Goal: Information Seeking & Learning: Learn about a topic

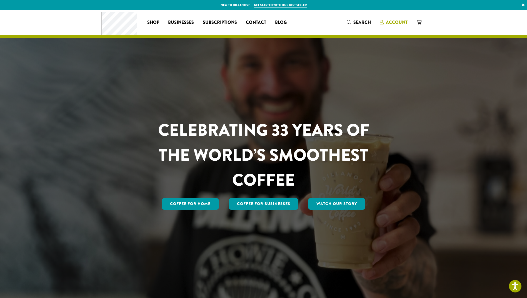
click at [398, 21] on span "Account" at bounding box center [397, 22] width 22 height 6
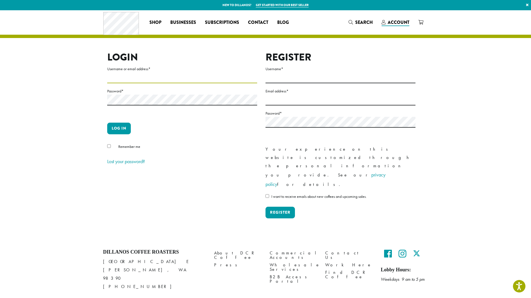
click at [136, 77] on input "Username or email address *" at bounding box center [182, 77] width 150 height 11
click at [114, 78] on input "Username or email address *" at bounding box center [182, 77] width 150 height 11
type input "**********"
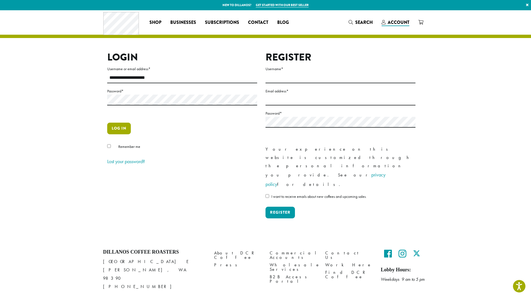
click at [119, 125] on button "Log in" at bounding box center [119, 129] width 24 height 12
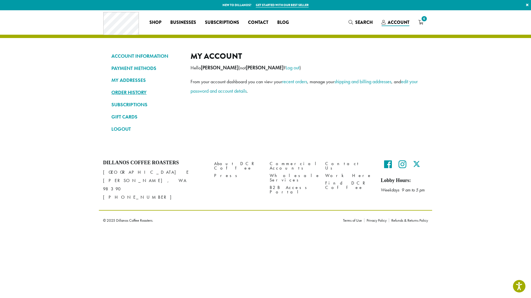
click at [131, 94] on link "ORDER HISTORY" at bounding box center [146, 92] width 71 height 9
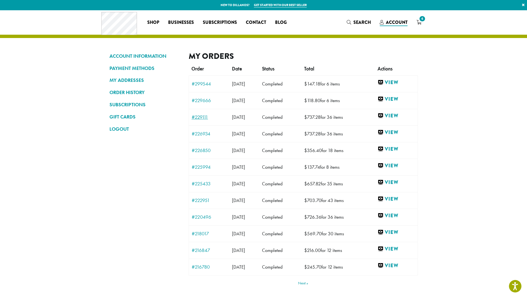
click at [199, 117] on link "#229111" at bounding box center [209, 117] width 35 height 5
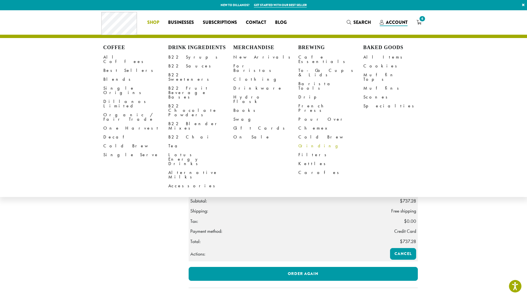
click at [358, 21] on span "Search" at bounding box center [361, 22] width 17 height 6
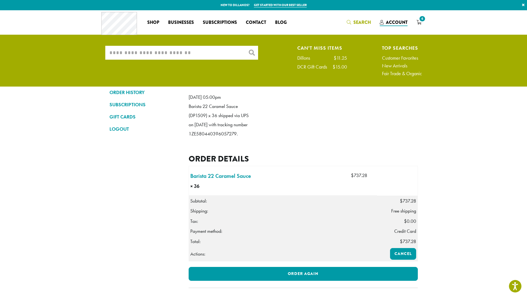
click at [213, 58] on input "What are you searching for?" at bounding box center [181, 53] width 153 height 14
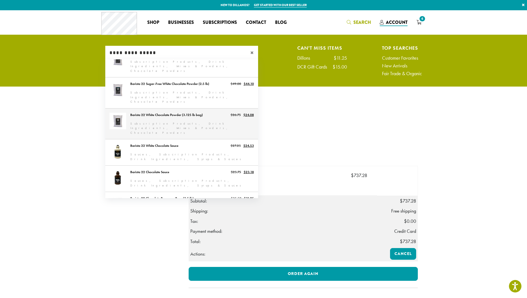
scroll to position [137, 0]
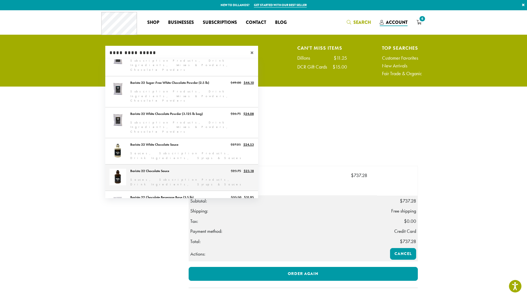
type input "**********"
click at [150, 165] on link "Barista 22 Chocolate Sauce" at bounding box center [181, 178] width 153 height 26
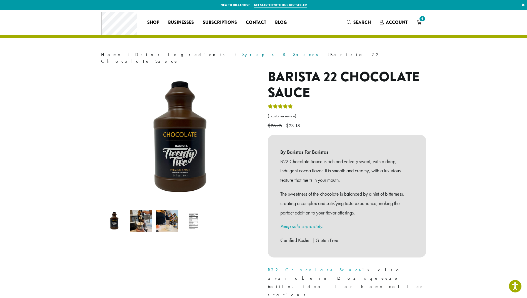
click at [242, 56] on link "Syrups & Sauces" at bounding box center [281, 55] width 79 height 6
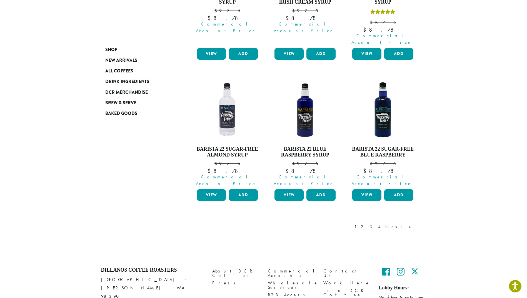
scroll to position [475, 0]
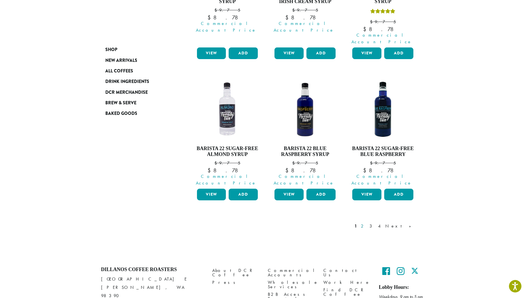
click at [367, 223] on link "2" at bounding box center [363, 226] width 7 height 7
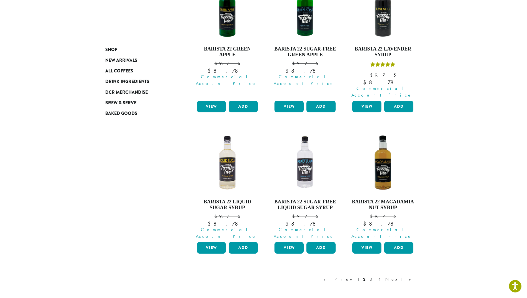
scroll to position [471, 0]
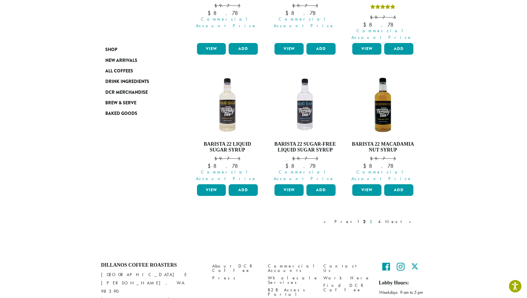
click at [375, 219] on link "3" at bounding box center [371, 222] width 7 height 7
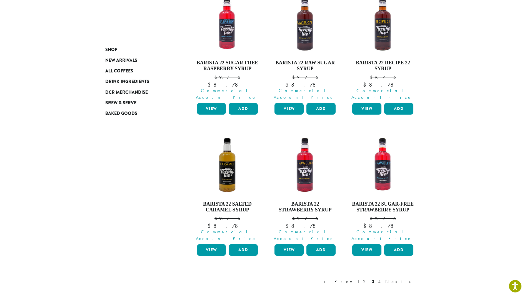
scroll to position [460, 0]
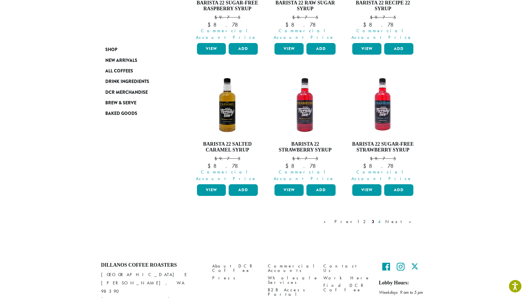
click at [382, 219] on link "4" at bounding box center [380, 222] width 6 height 7
